Goal: Task Accomplishment & Management: Complete application form

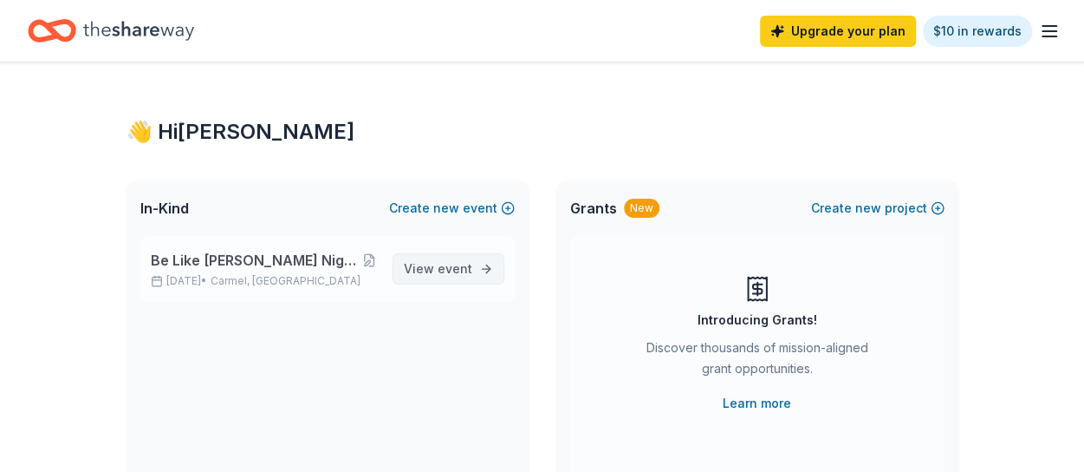
click at [464, 264] on span "event" at bounding box center [455, 268] width 35 height 15
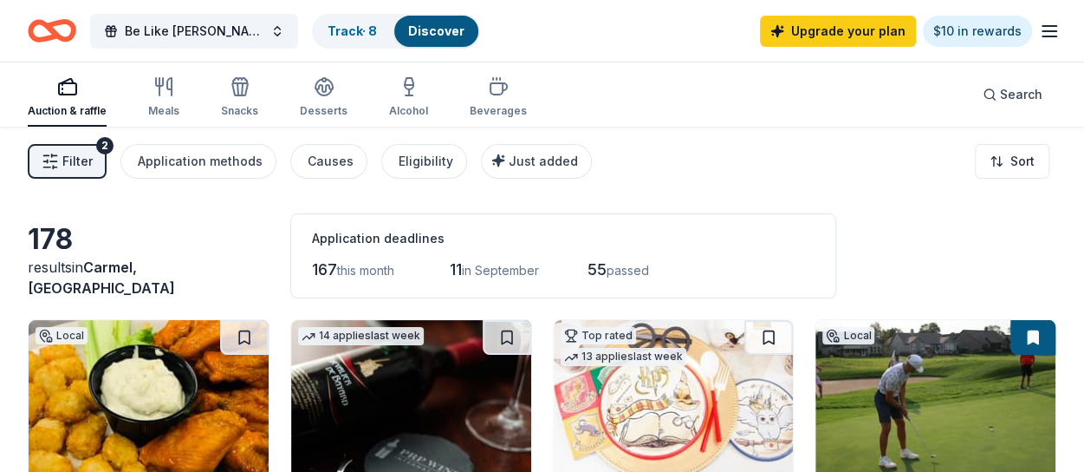
click at [79, 160] on span "Filter" at bounding box center [77, 161] width 30 height 21
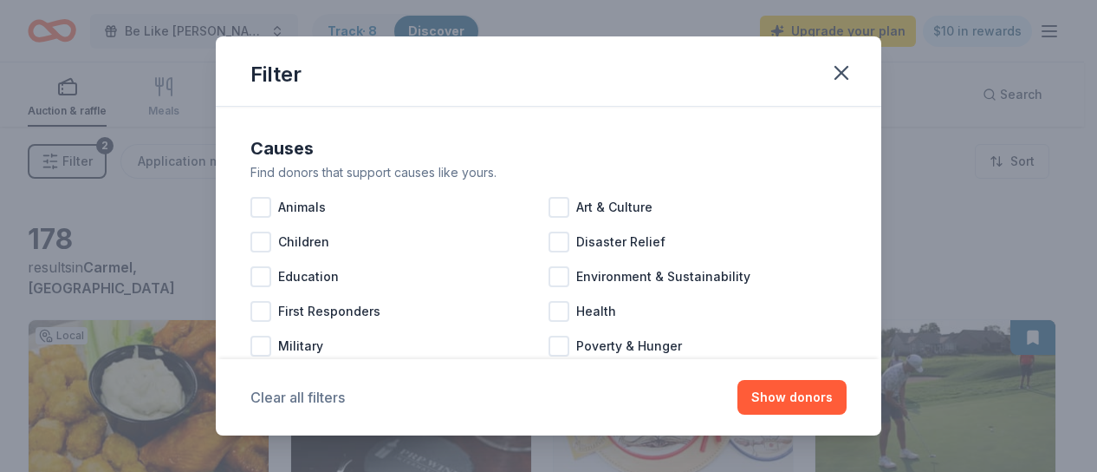
click at [316, 396] on button "Clear all filters" at bounding box center [298, 397] width 94 height 21
click at [837, 74] on icon "button" at bounding box center [842, 73] width 24 height 24
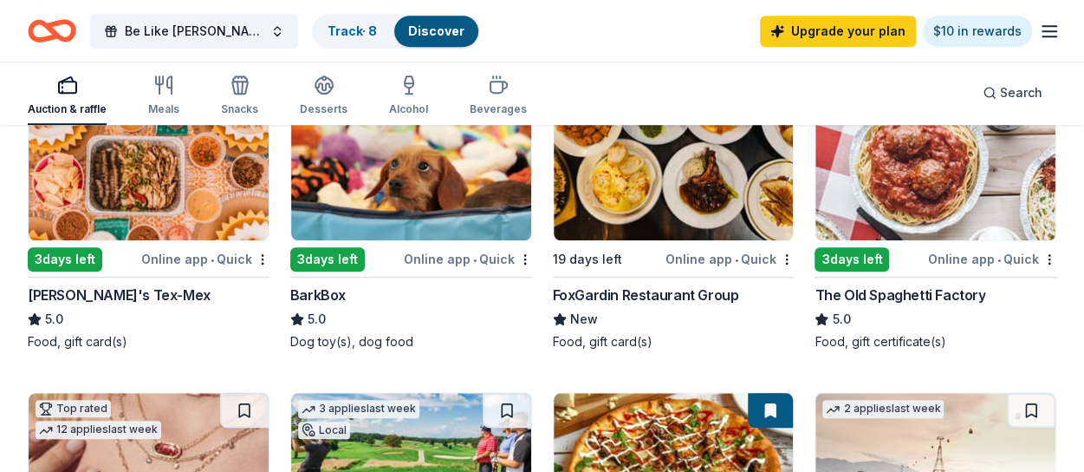
scroll to position [582, 0]
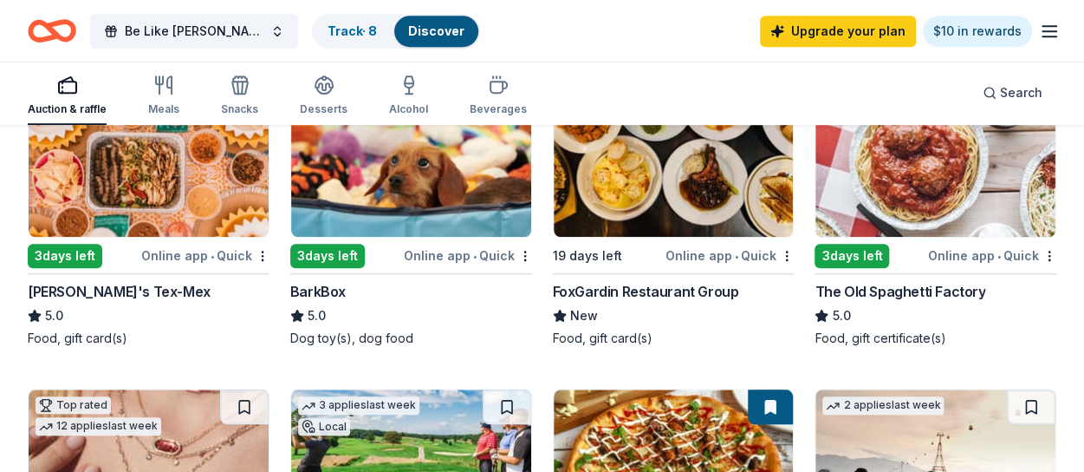
click at [81, 289] on div "Chuy's Tex-Mex" at bounding box center [119, 291] width 183 height 21
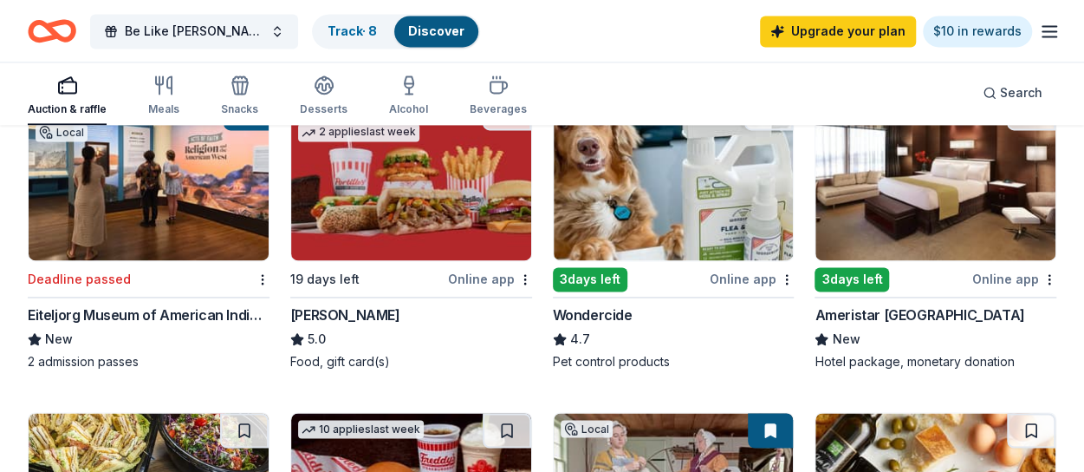
scroll to position [1218, 0]
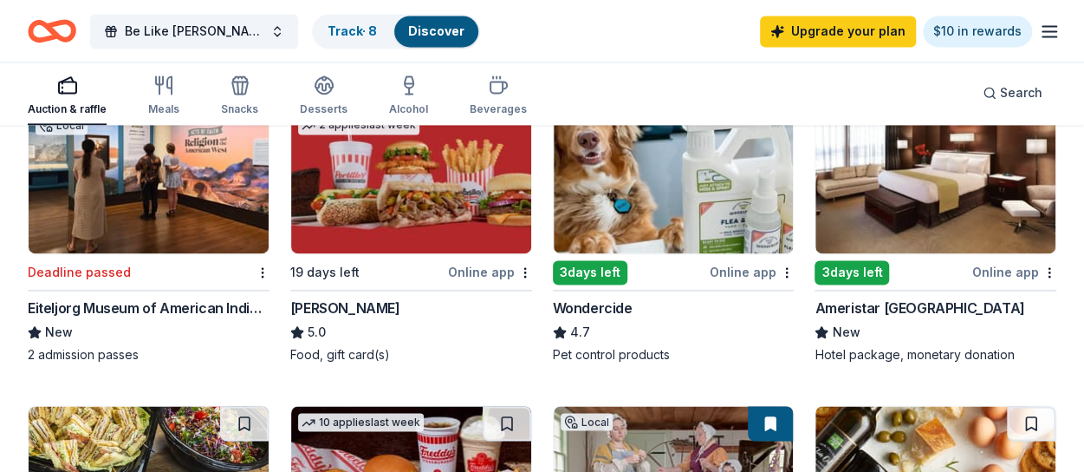
click at [895, 312] on div "Ameristar East Chicago" at bounding box center [920, 307] width 210 height 21
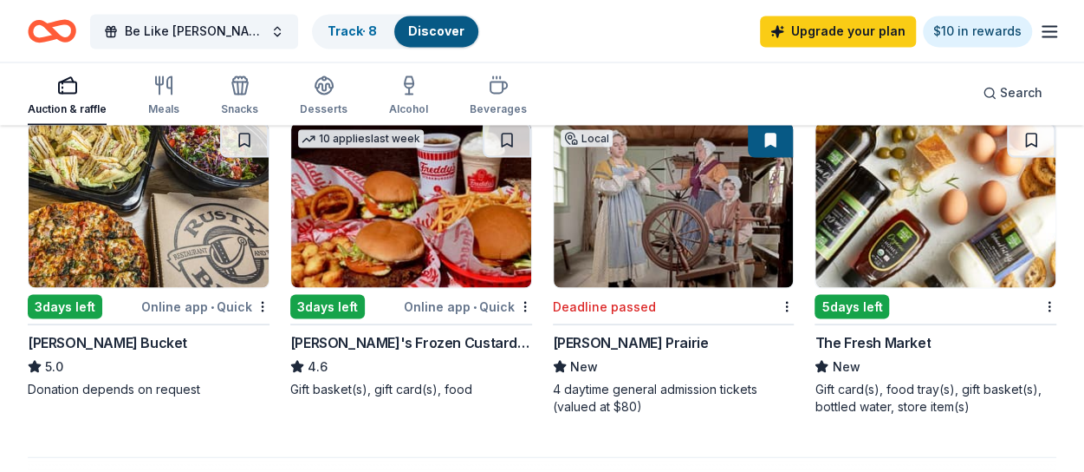
scroll to position [1508, 0]
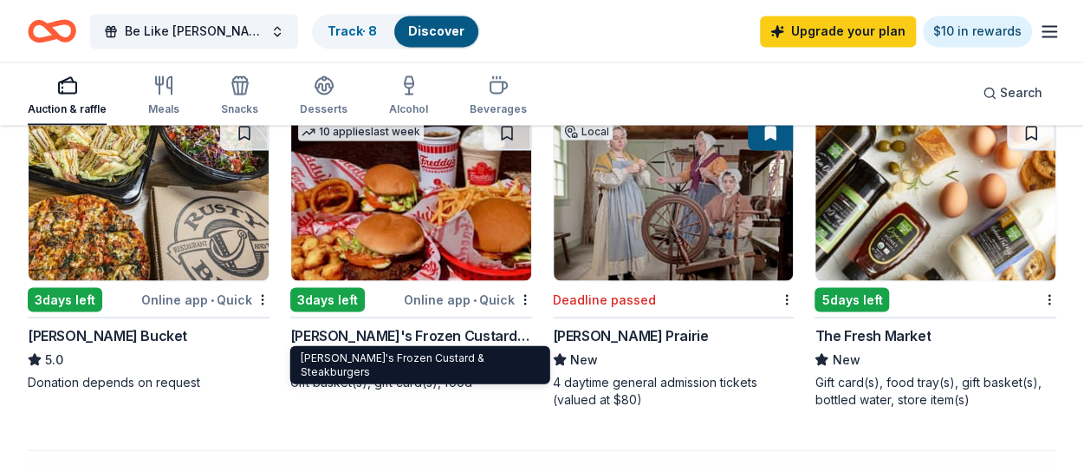
click at [407, 327] on div "Freddy's Frozen Custard & Steakburgers" at bounding box center [411, 334] width 242 height 21
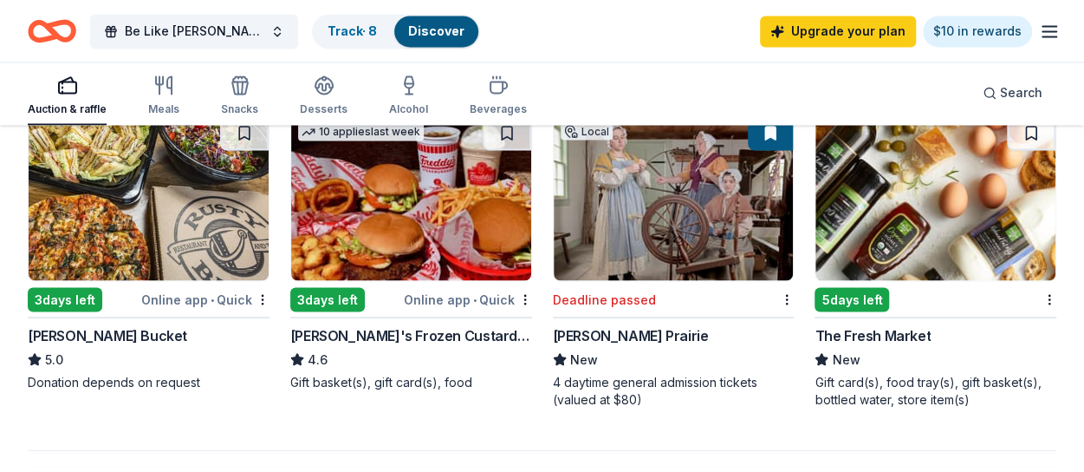
click at [914, 332] on div "The Fresh Market" at bounding box center [873, 334] width 116 height 21
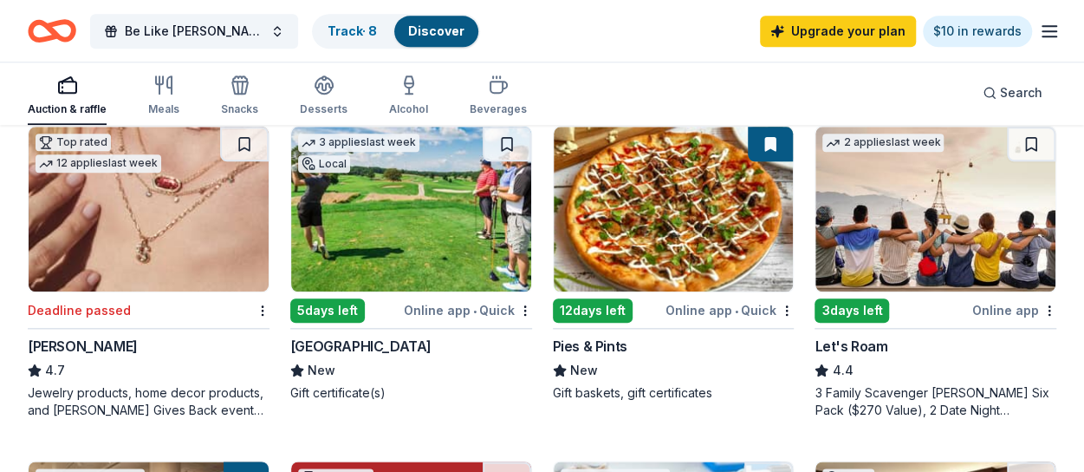
scroll to position [852, 0]
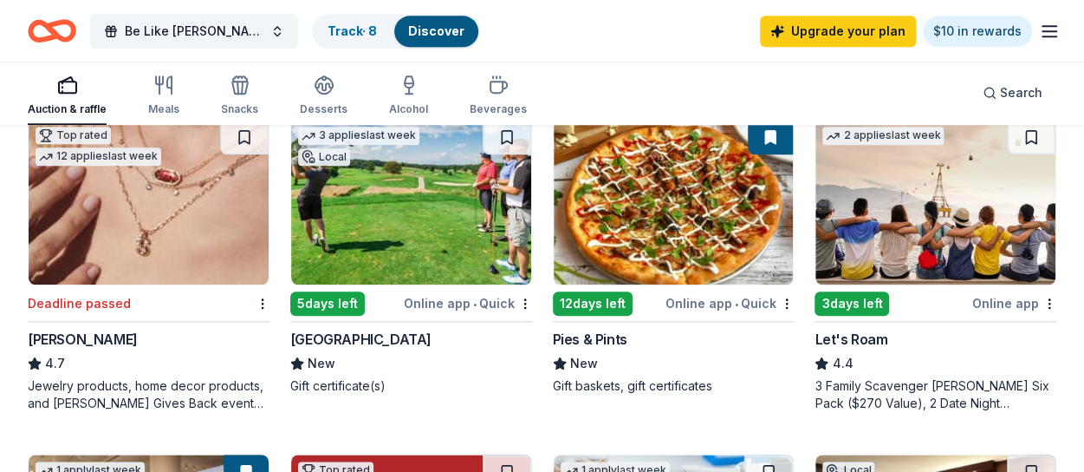
click at [614, 339] on div "Pies & Pints" at bounding box center [590, 339] width 75 height 21
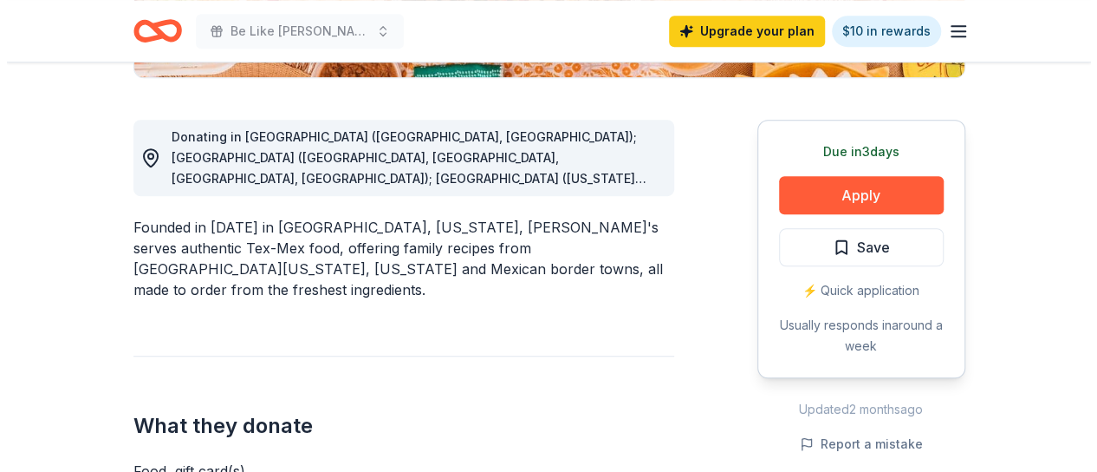
scroll to position [494, 0]
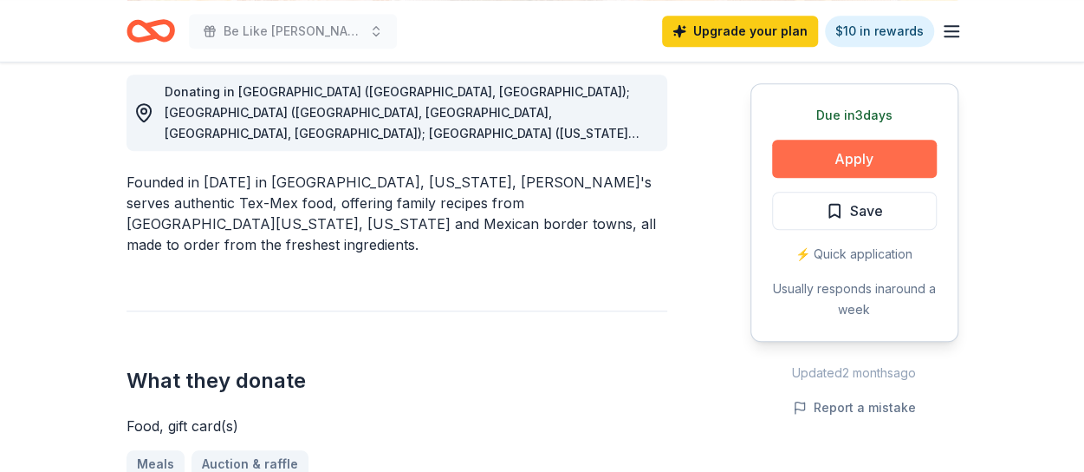
click at [810, 157] on button "Apply" at bounding box center [854, 159] width 165 height 38
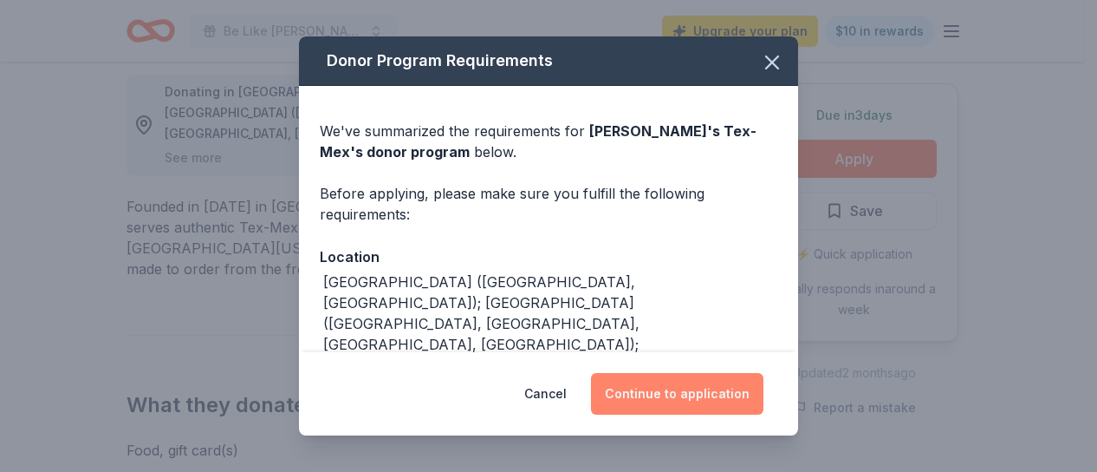
click at [688, 387] on button "Continue to application" at bounding box center [677, 394] width 172 height 42
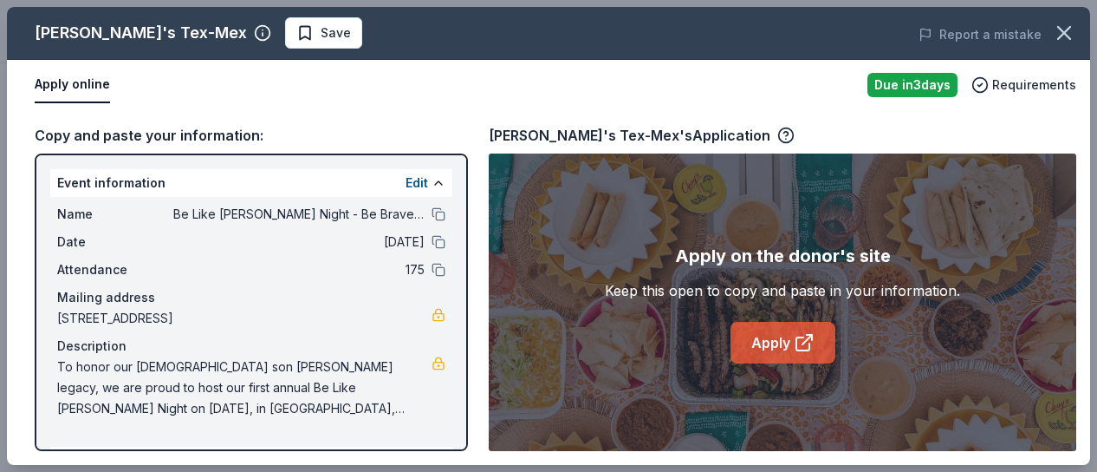
click at [775, 347] on link "Apply" at bounding box center [783, 343] width 105 height 42
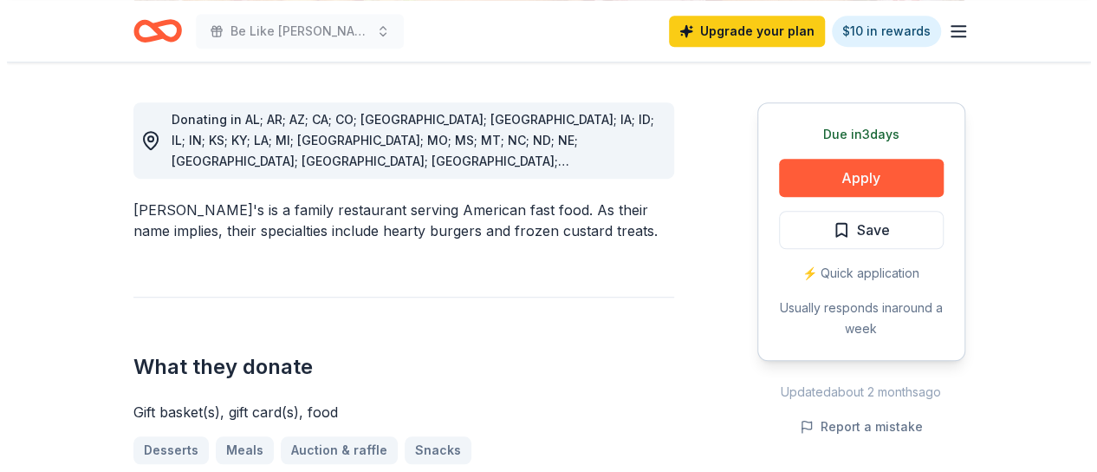
scroll to position [523, 0]
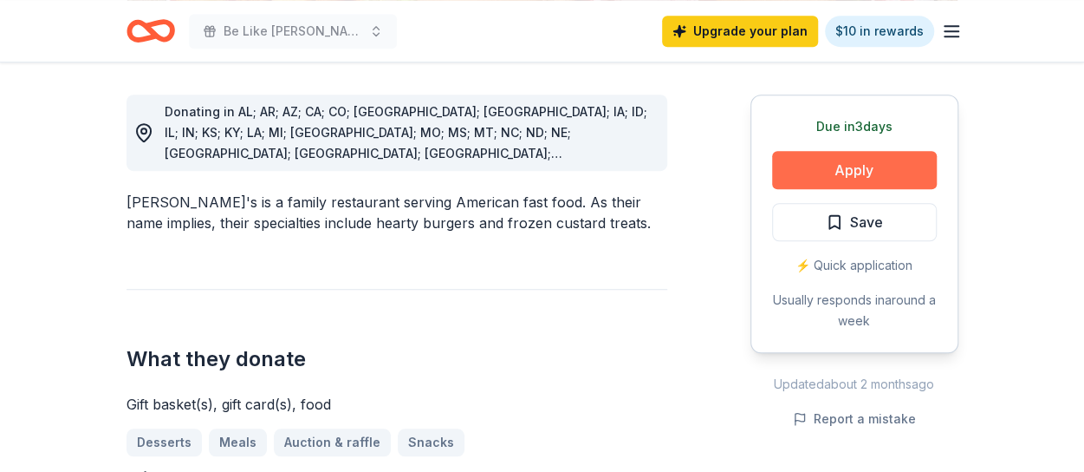
click at [874, 151] on button "Apply" at bounding box center [854, 170] width 165 height 38
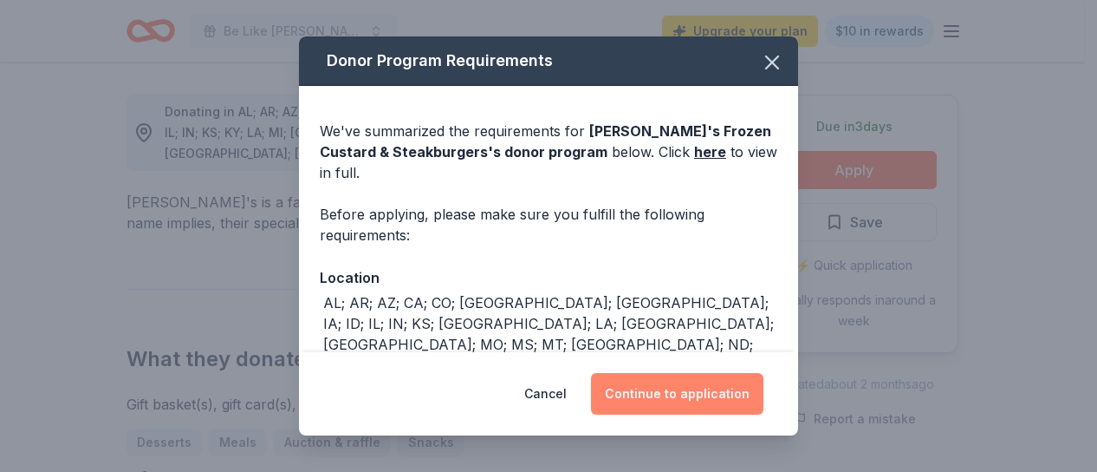
click at [681, 393] on button "Continue to application" at bounding box center [677, 394] width 172 height 42
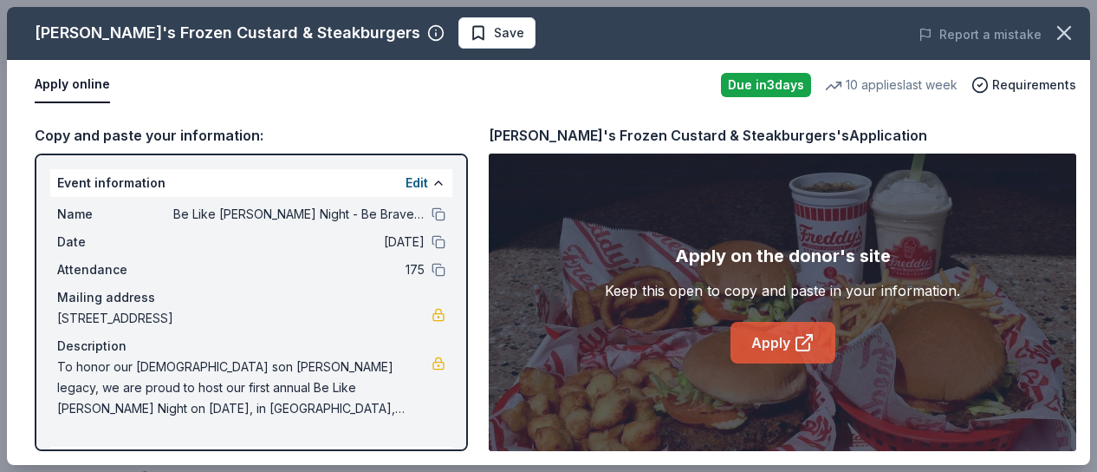
click at [782, 341] on link "Apply" at bounding box center [783, 343] width 105 height 42
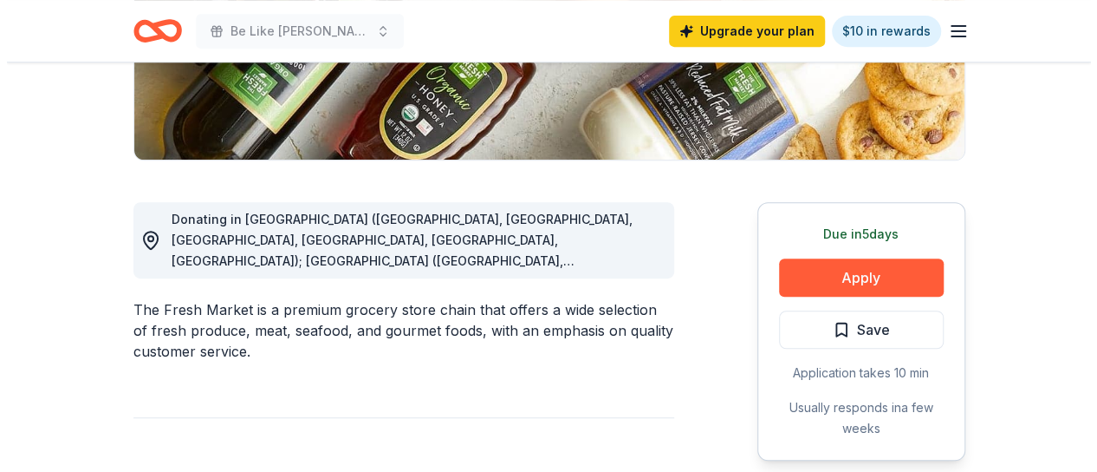
scroll to position [370, 0]
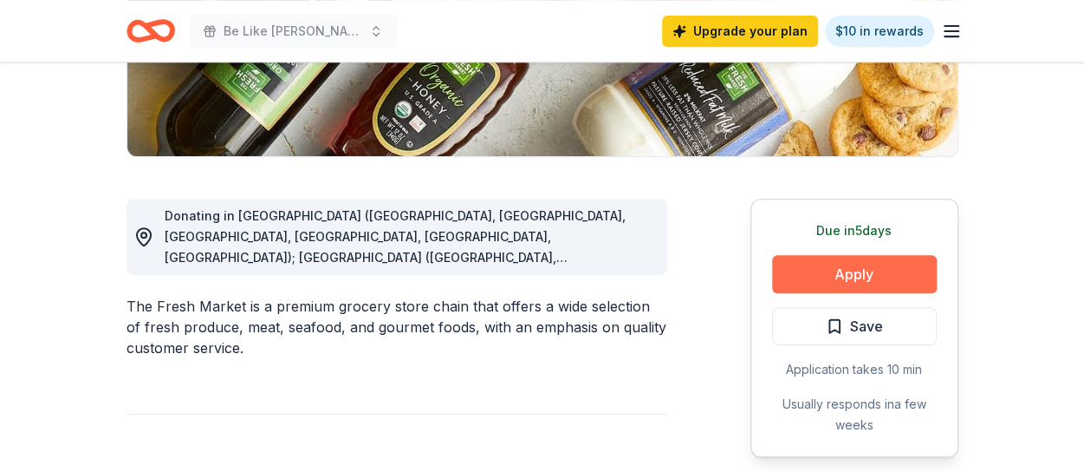
click at [849, 263] on button "Apply" at bounding box center [854, 274] width 165 height 38
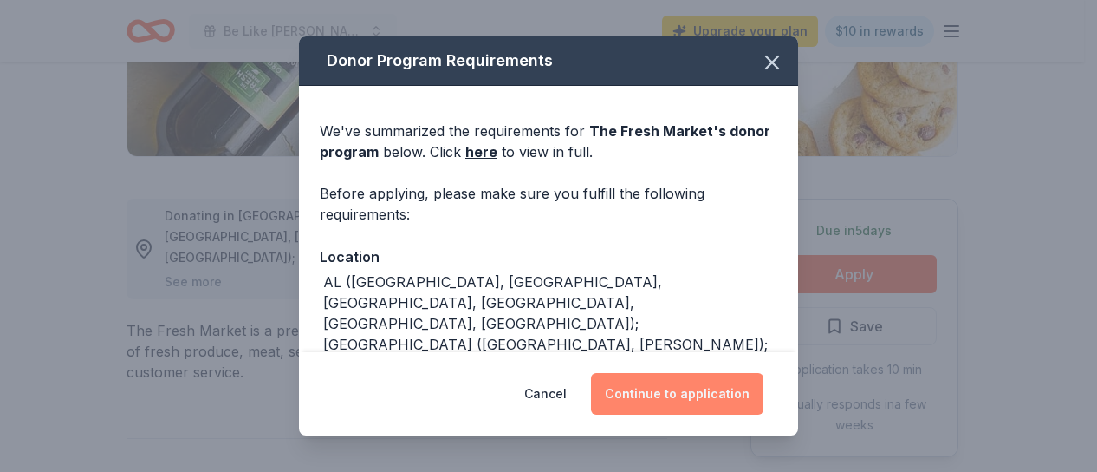
click at [694, 398] on button "Continue to application" at bounding box center [677, 394] width 172 height 42
